Goal: Task Accomplishment & Management: Use online tool/utility

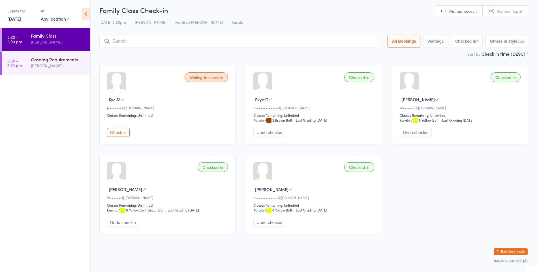
drag, startPoint x: 43, startPoint y: 59, endPoint x: 76, endPoint y: 47, distance: 35.0
click at [43, 59] on div "Grading Requirements" at bounding box center [58, 59] width 55 height 6
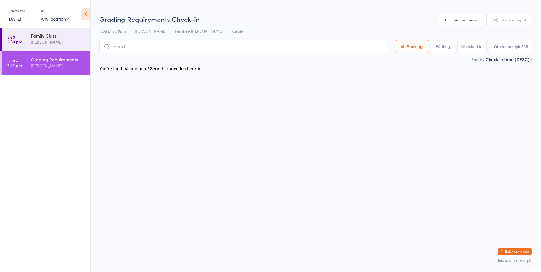
click at [124, 47] on input "search" at bounding box center [243, 46] width 288 height 13
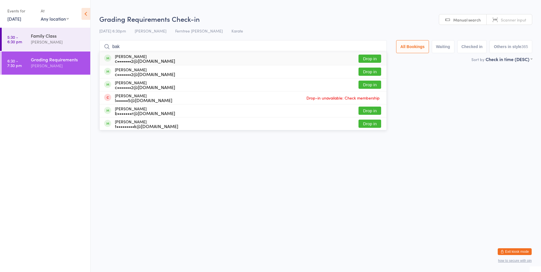
type input "bak"
click at [369, 57] on button "Drop in" at bounding box center [370, 59] width 23 height 8
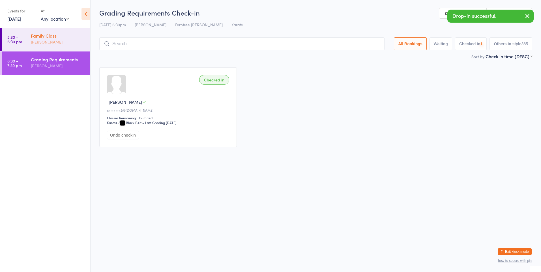
click at [41, 39] on div "[PERSON_NAME]" at bounding box center [58, 42] width 55 height 7
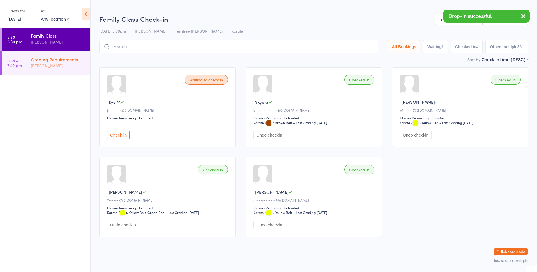
click at [48, 61] on div "Grading Requirements" at bounding box center [58, 59] width 55 height 6
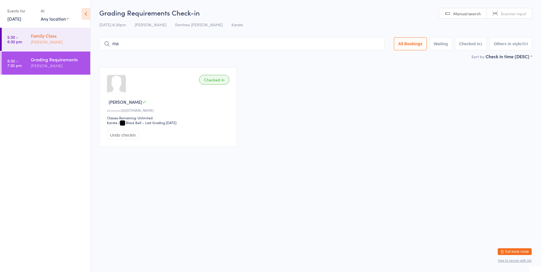
type input "mae"
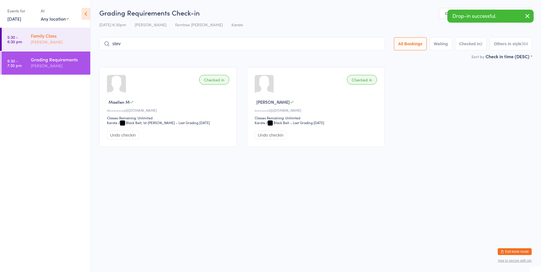
type input "[PERSON_NAME]"
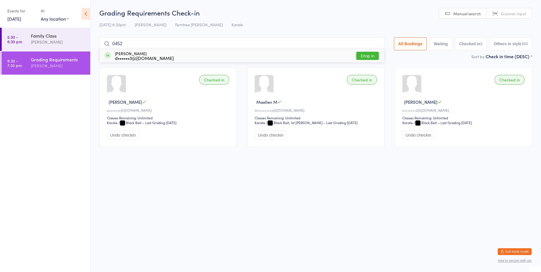
type input "0452"
click at [71, 69] on div "Grading Requirements [PERSON_NAME]" at bounding box center [60, 63] width 59 height 22
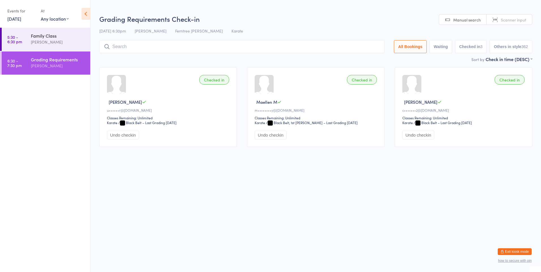
click at [80, 67] on div "[PERSON_NAME]" at bounding box center [58, 66] width 55 height 7
type input "0452"
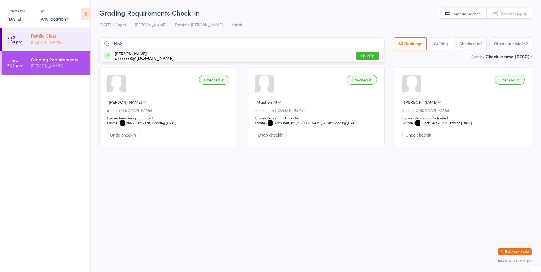
click at [75, 42] on div "[PERSON_NAME]" at bounding box center [58, 42] width 55 height 7
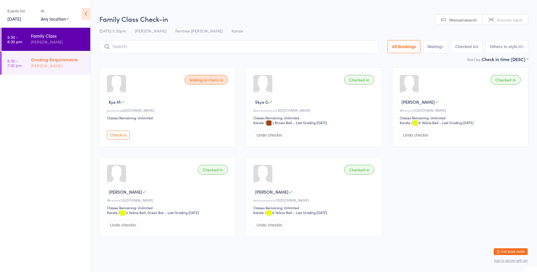
click at [76, 70] on div "Grading Requirements [PERSON_NAME]" at bounding box center [60, 63] width 59 height 22
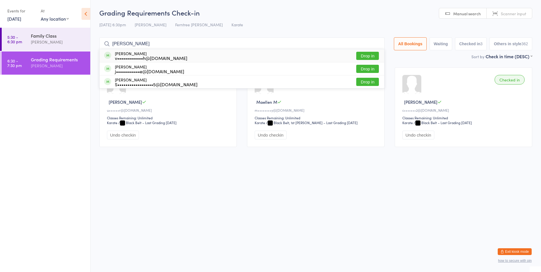
type input "[PERSON_NAME]"
click at [365, 55] on button "Drop in" at bounding box center [367, 56] width 23 height 8
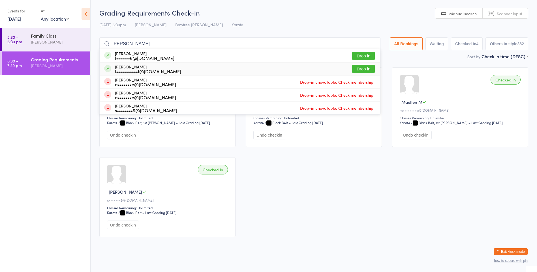
type input "[PERSON_NAME]"
click at [356, 73] on button "Drop in" at bounding box center [363, 69] width 23 height 8
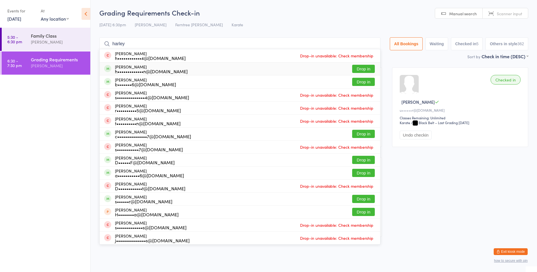
type input "harley"
click at [370, 69] on button "Drop in" at bounding box center [363, 69] width 23 height 8
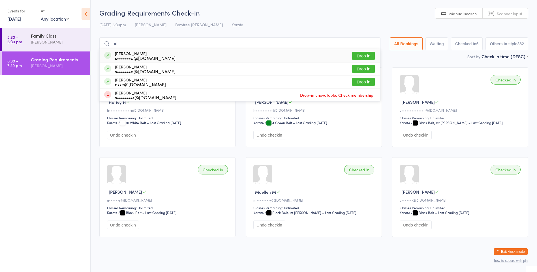
type input "rid"
click at [367, 55] on button "Drop in" at bounding box center [363, 56] width 23 height 8
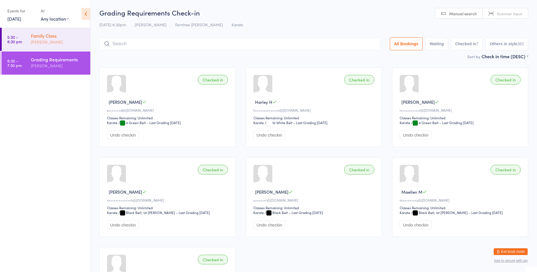
click at [25, 38] on link "5:30 - 6:30 pm Family Class [PERSON_NAME]" at bounding box center [46, 39] width 89 height 23
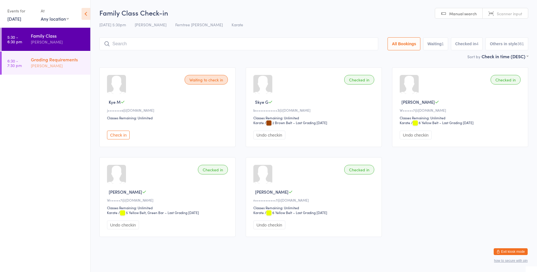
click at [20, 68] on link "6:30 - 7:30 pm Grading Requirements [PERSON_NAME]" at bounding box center [46, 63] width 89 height 23
